Goal: Navigation & Orientation: Understand site structure

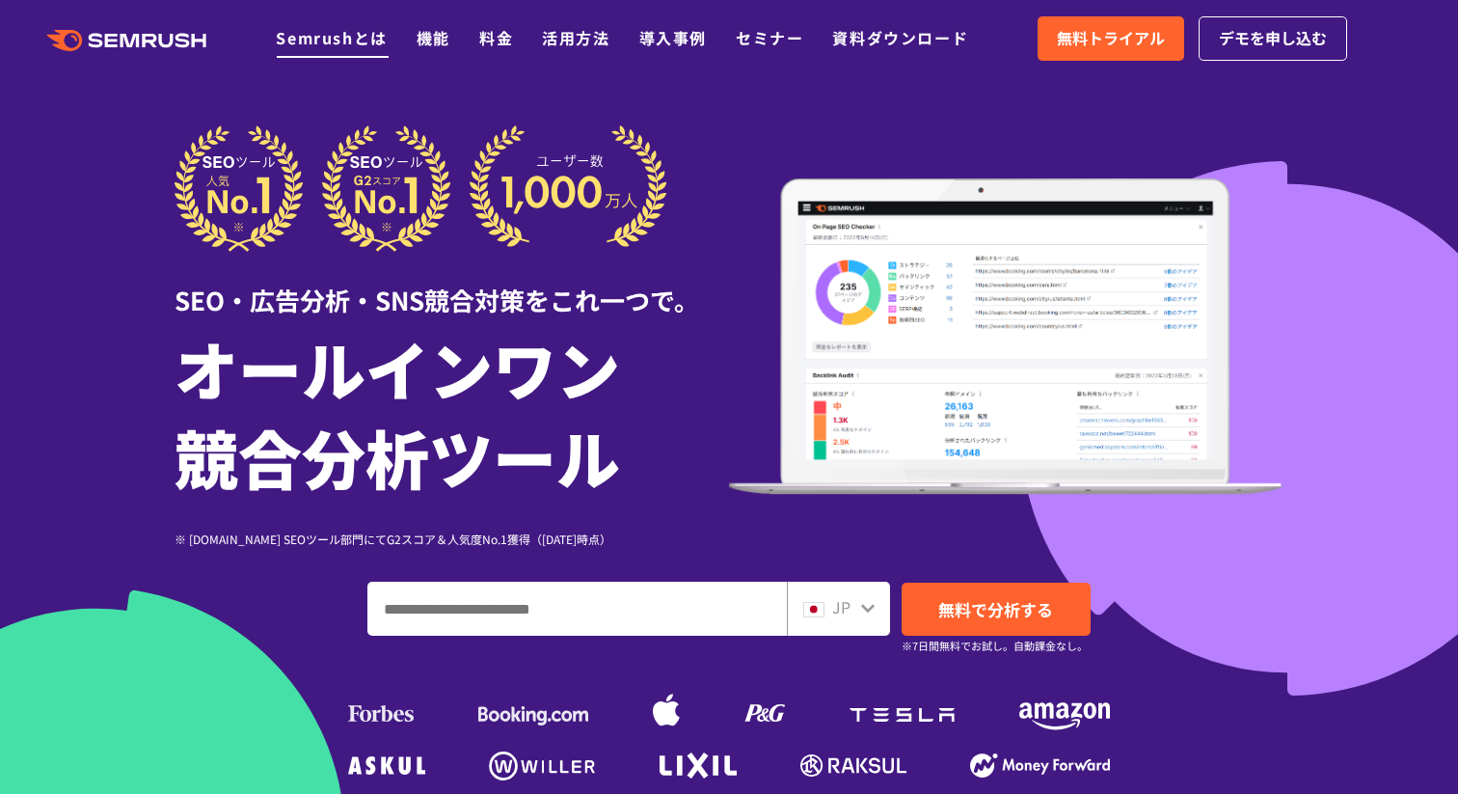
click at [336, 41] on link "Semrushとは" at bounding box center [331, 37] width 111 height 23
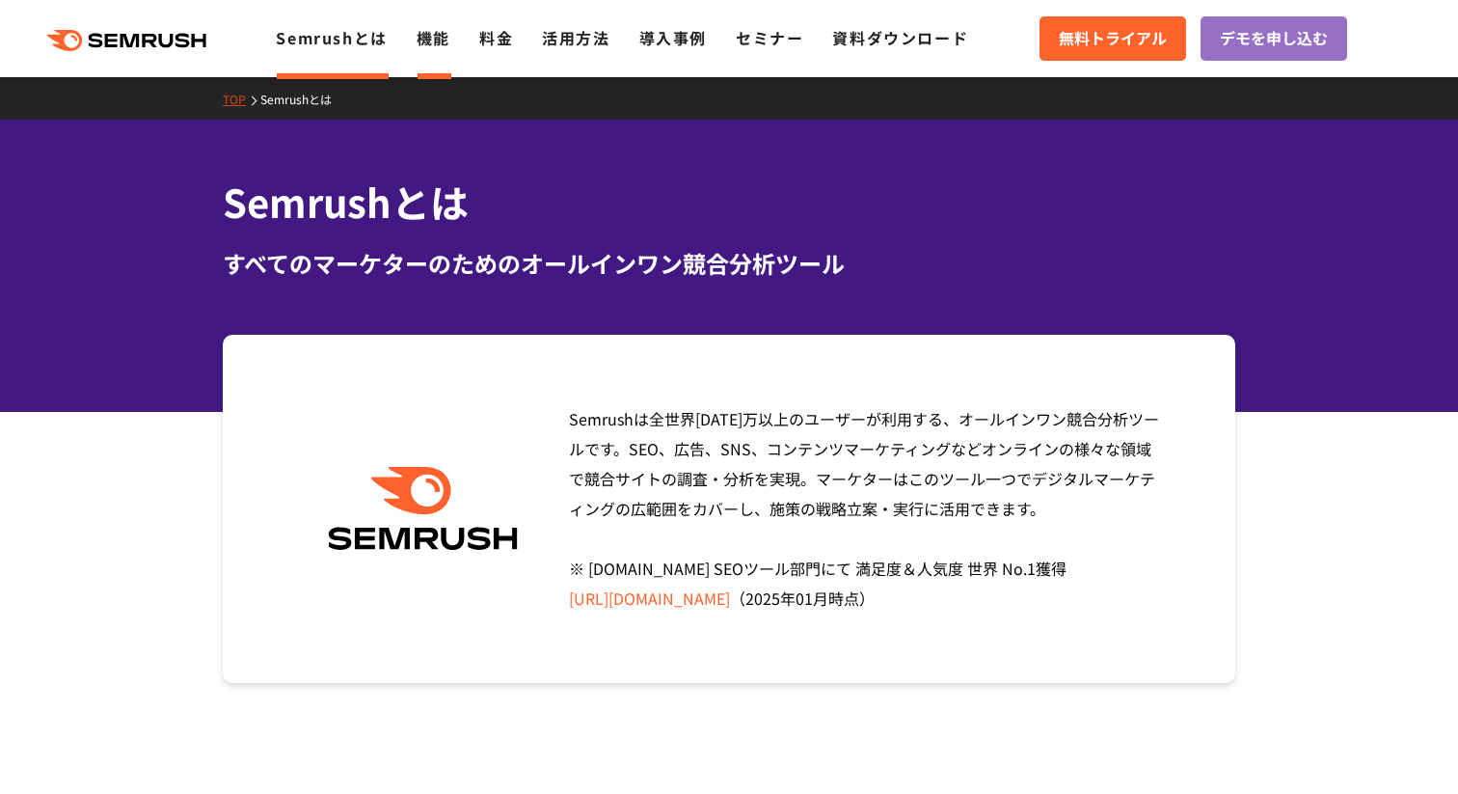
click at [422, 43] on link "機能" at bounding box center [434, 37] width 34 height 23
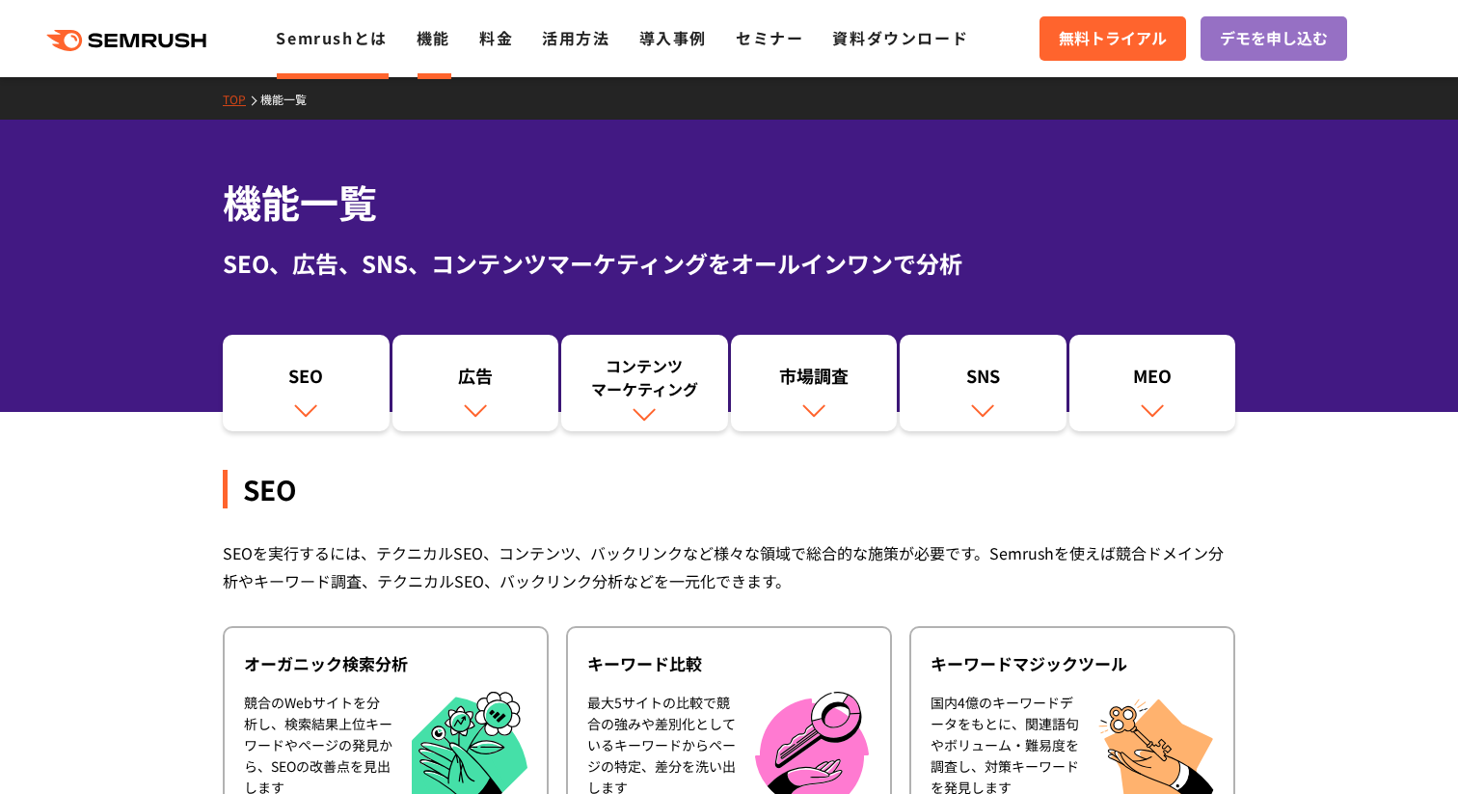
click at [361, 40] on link "Semrushとは" at bounding box center [331, 37] width 111 height 23
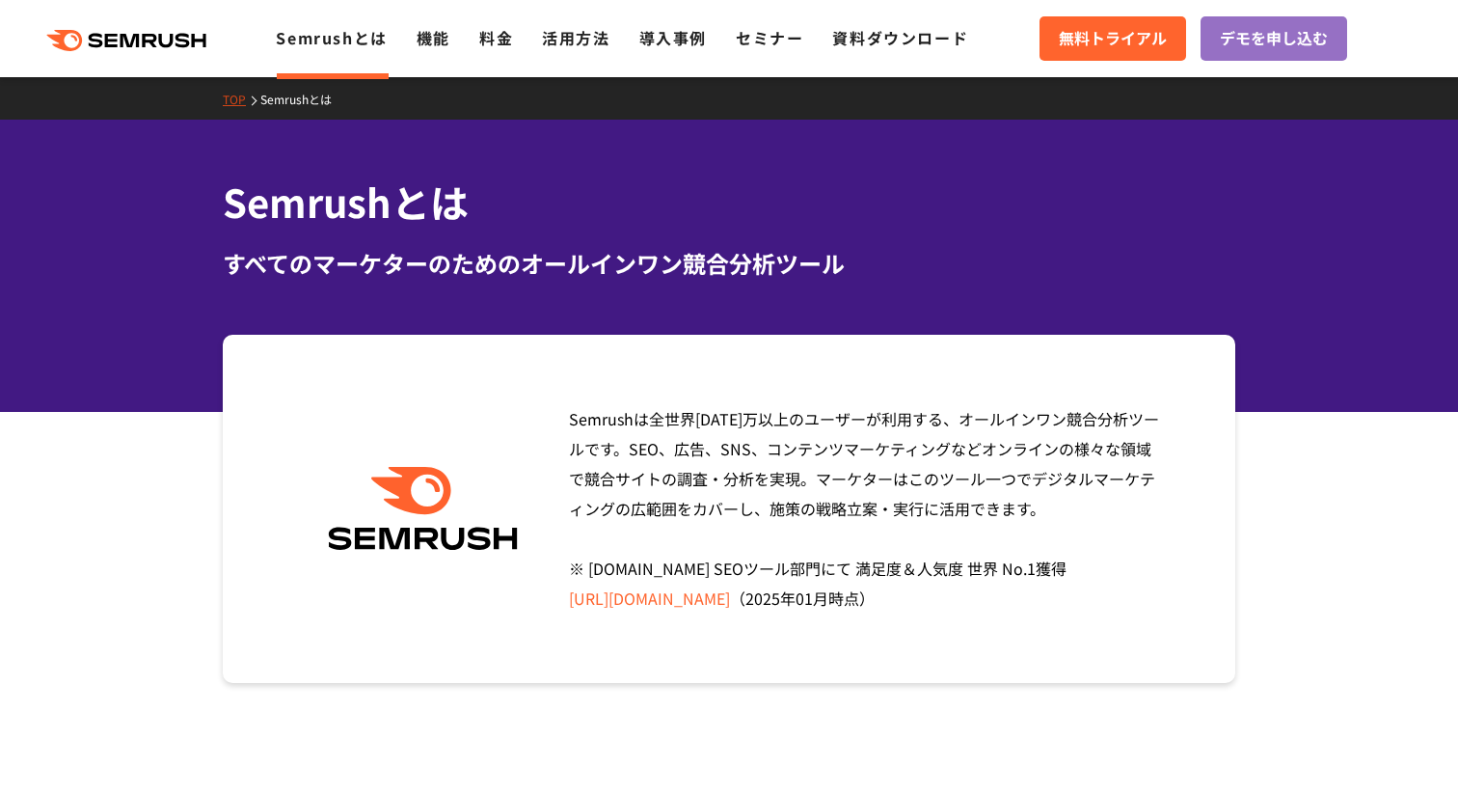
click at [86, 44] on icon ".cls {fill: #FF642D;}" at bounding box center [128, 40] width 218 height 21
